Goal: Information Seeking & Learning: Find specific fact

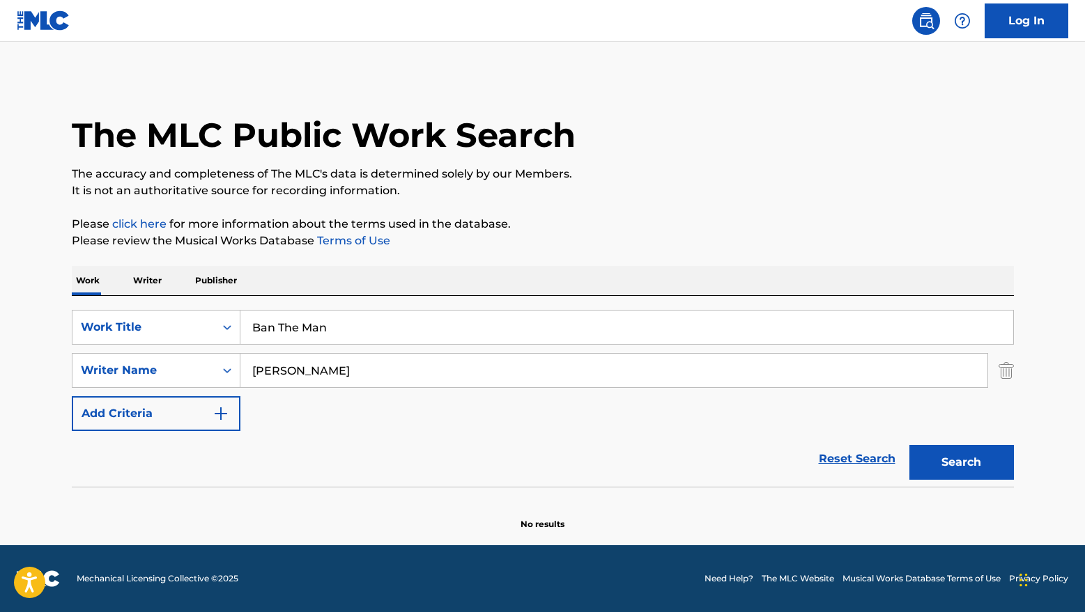
drag, startPoint x: 346, startPoint y: 330, endPoint x: 275, endPoint y: 325, distance: 71.2
click at [275, 325] on input "Ban The Man" at bounding box center [626, 327] width 773 height 33
type input "B"
paste input "Borderline"
type input "Borderline"
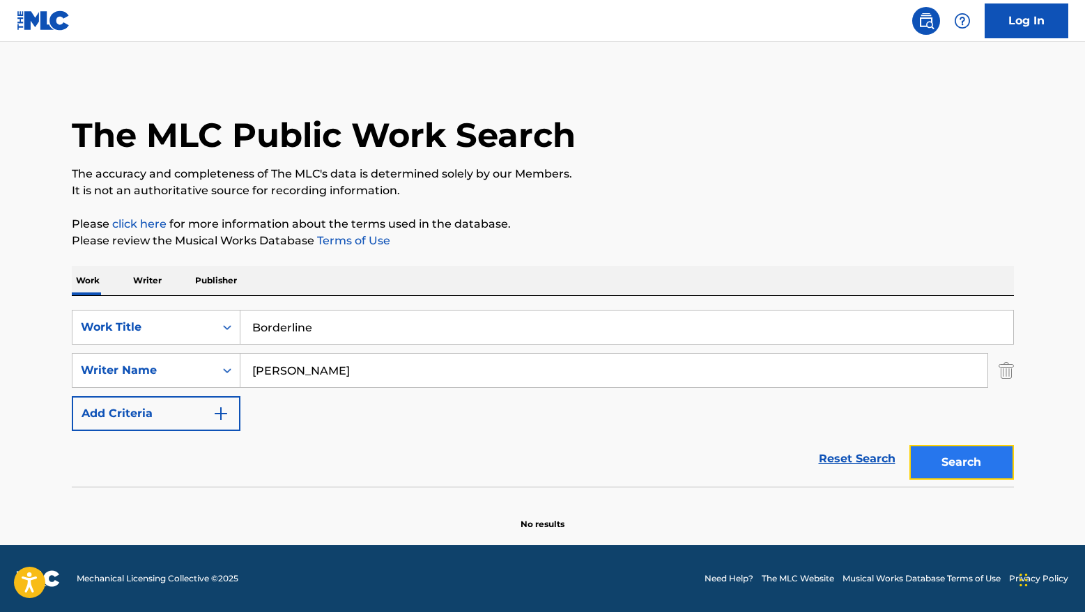
click at [990, 470] on button "Search" at bounding box center [961, 462] width 104 height 35
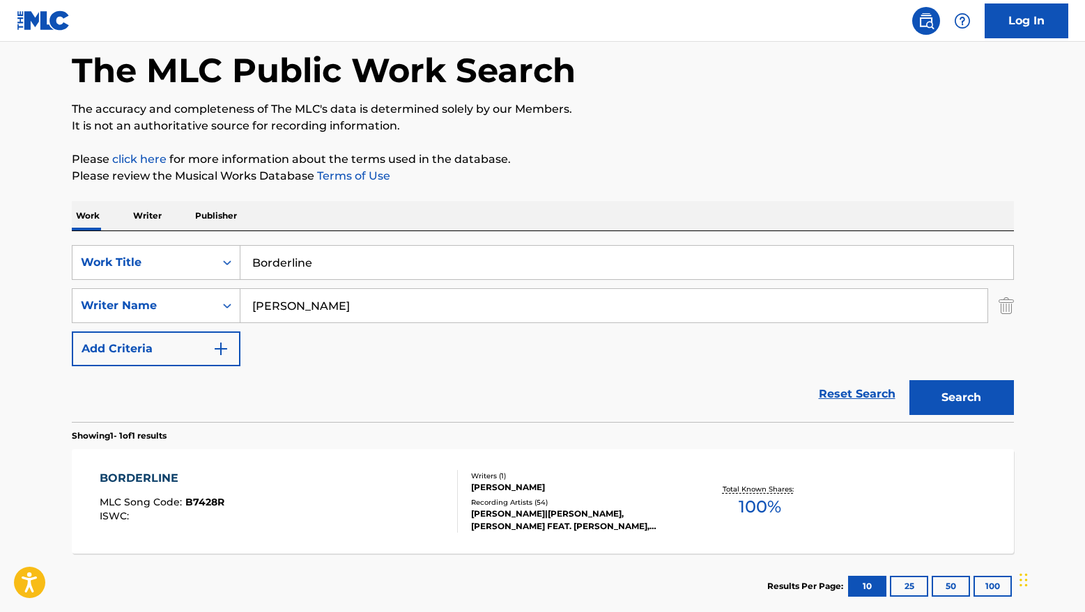
scroll to position [146, 0]
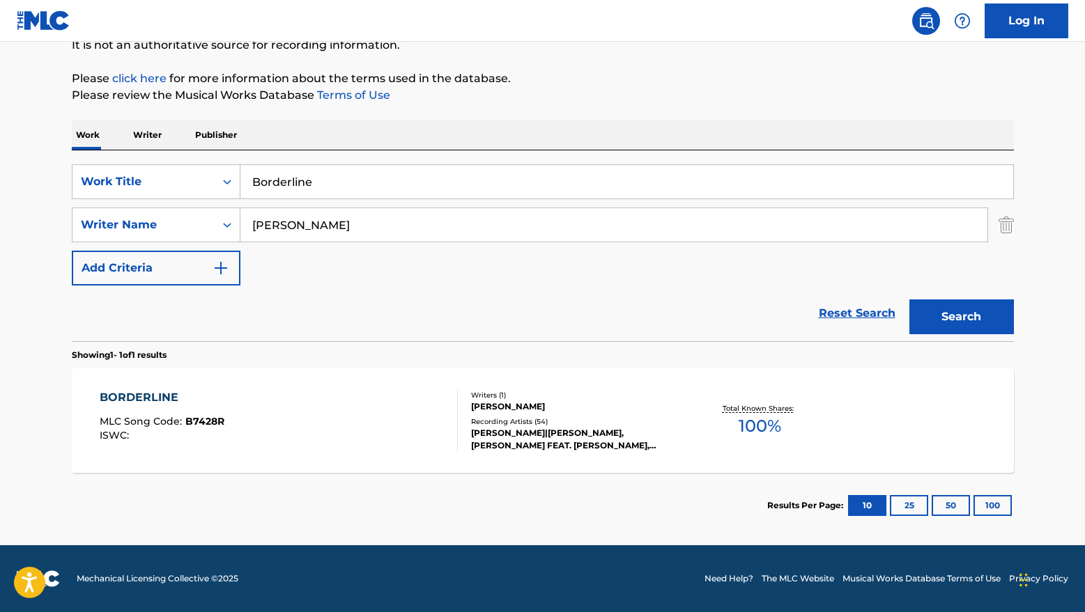
click at [520, 410] on div "[PERSON_NAME]" at bounding box center [576, 407] width 210 height 13
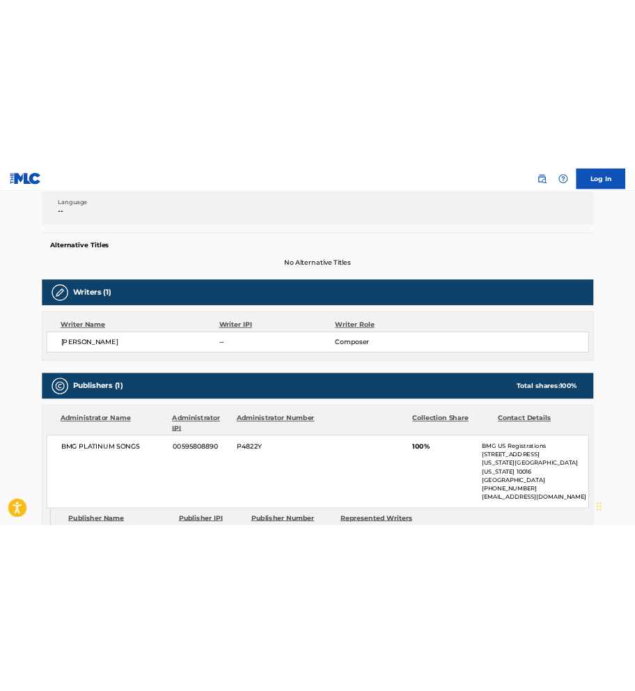
scroll to position [465, 0]
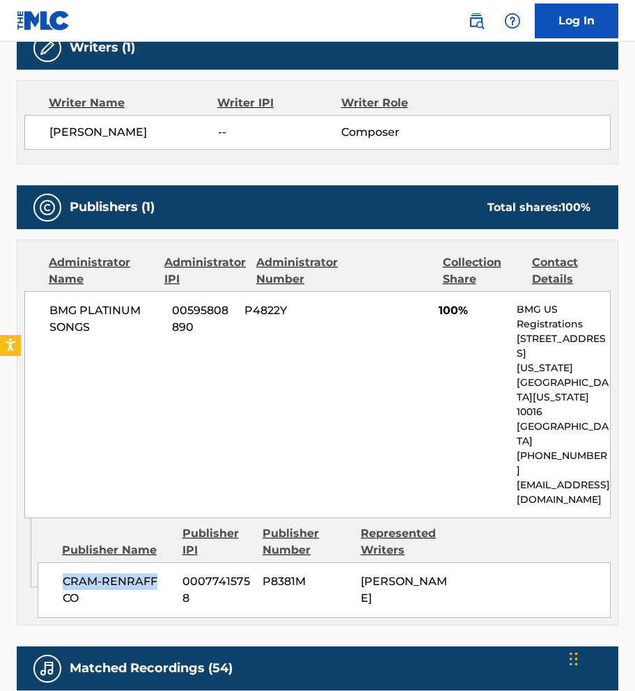
drag, startPoint x: 62, startPoint y: 506, endPoint x: 170, endPoint y: 511, distance: 108.1
click at [170, 573] on span "CRAM-RENRAFF CO" at bounding box center [117, 589] width 109 height 33
click at [138, 573] on span "CRAM-RENRAFF CO" at bounding box center [117, 589] width 109 height 33
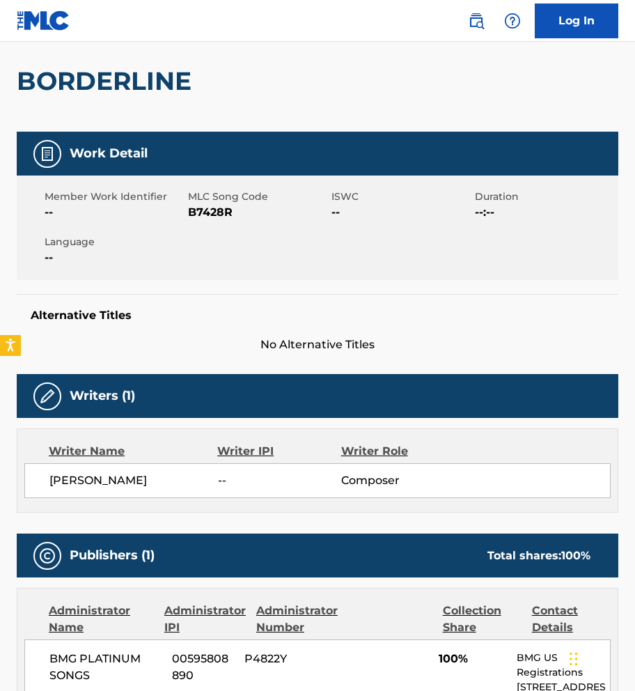
scroll to position [0, 0]
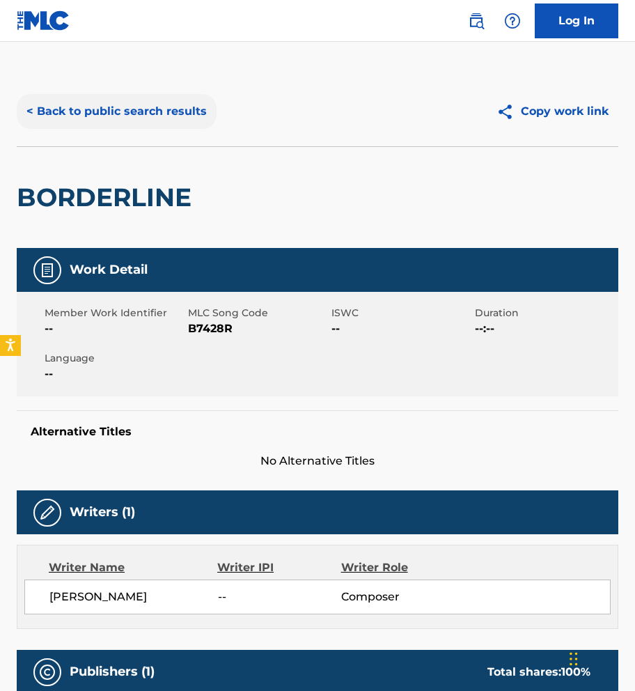
click at [68, 111] on button "< Back to public search results" at bounding box center [117, 111] width 200 height 35
